Goal: Task Accomplishment & Management: Complete application form

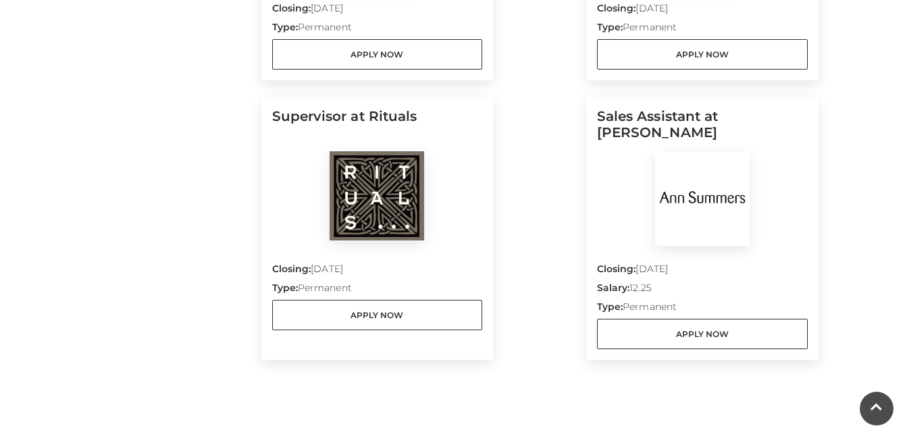
scroll to position [1210, 0]
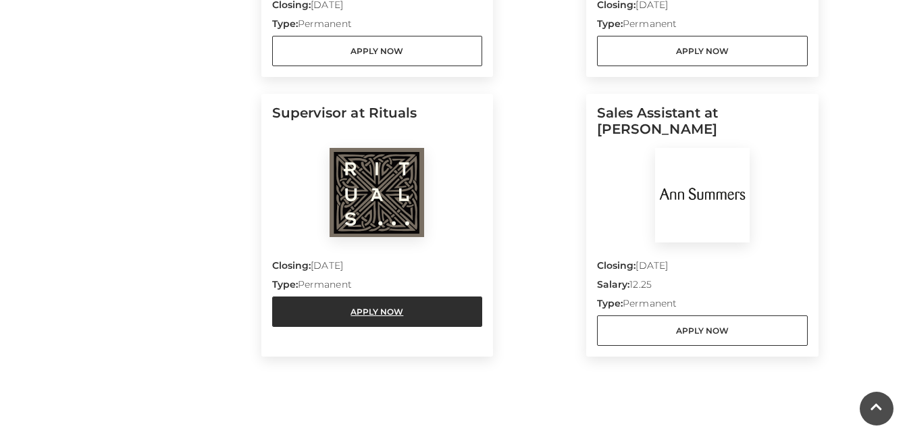
click at [405, 305] on link "Apply Now" at bounding box center [377, 312] width 211 height 30
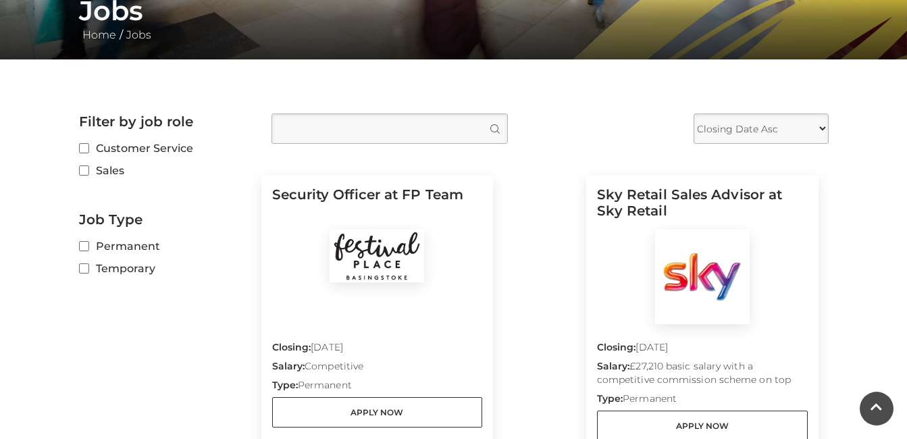
scroll to position [292, 0]
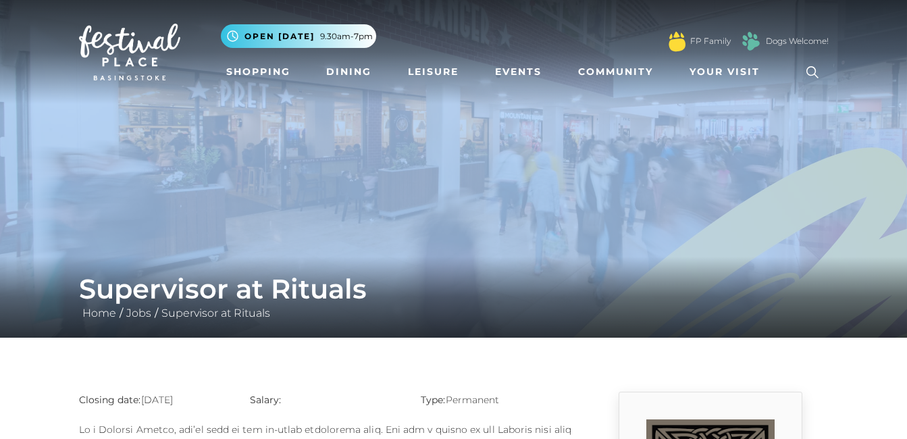
drag, startPoint x: 905, startPoint y: 65, endPoint x: 919, endPoint y: 105, distance: 42.3
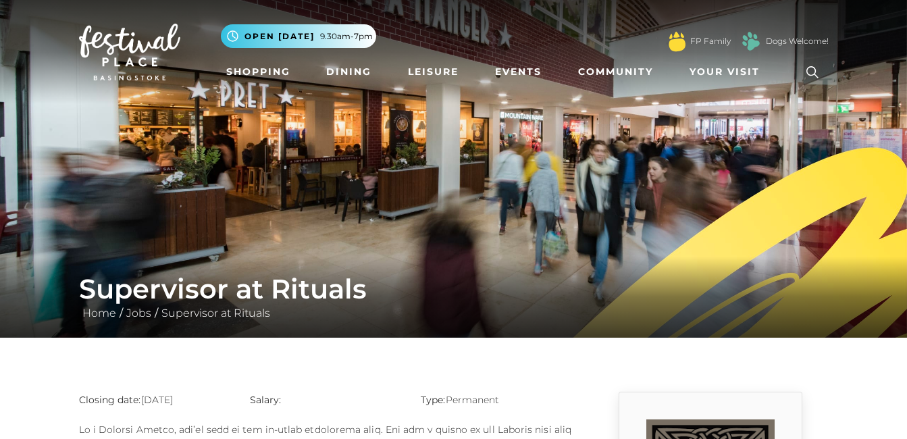
click at [757, 18] on div ".st5{fill:none;stroke:#FFFFFF;stroke-width:2.29;stroke-miterlimit:10;} Open tod…" at bounding box center [525, 36] width 608 height 41
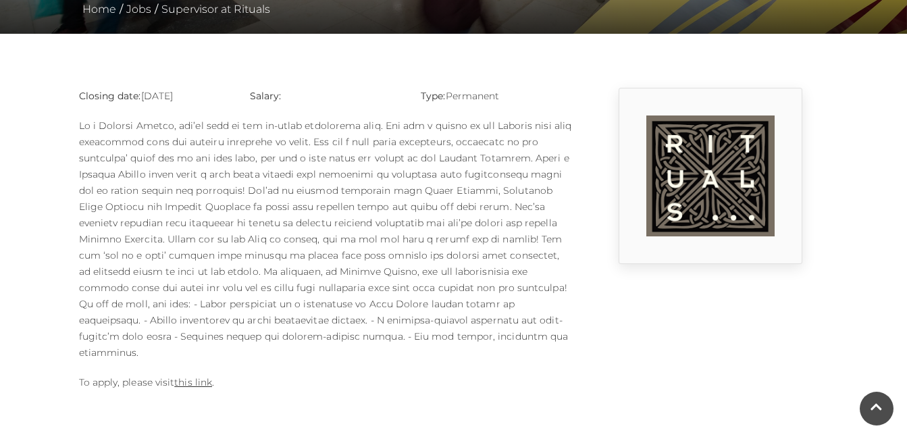
scroll to position [306, 0]
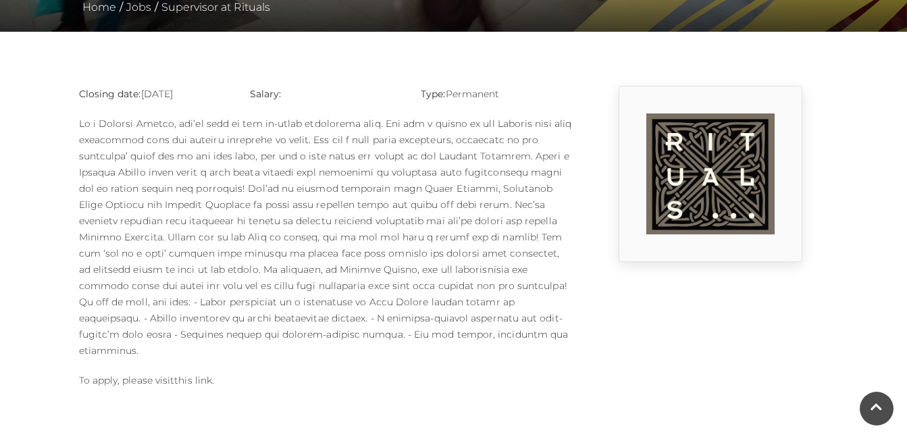
click at [201, 374] on link "this link" at bounding box center [193, 380] width 38 height 12
